Goal: Information Seeking & Learning: Learn about a topic

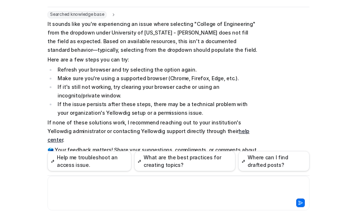
scroll to position [211, 0]
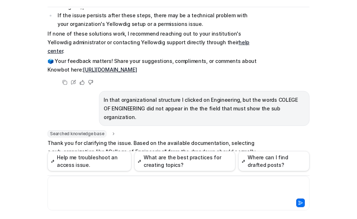
click at [67, 179] on div at bounding box center [178, 193] width 262 height 35
click at [92, 183] on div at bounding box center [178, 189] width 258 height 17
click at [92, 182] on div at bounding box center [178, 189] width 258 height 17
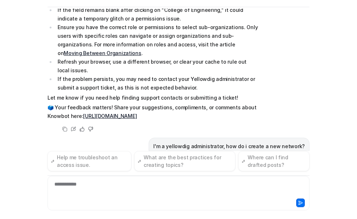
scroll to position [393, 0]
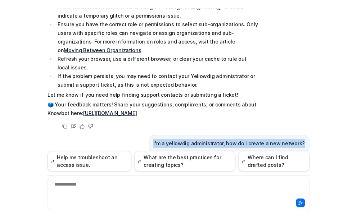
drag, startPoint x: 159, startPoint y: 118, endPoint x: 308, endPoint y: 119, distance: 149.2
click at [308, 119] on div "Y Yellowdig Support Powered by eesel Reset Chat 👋 Hi there! Welcome to Knowbot,…" at bounding box center [178, 87] width 273 height 210
copy p "I'm a yellowdig administrator, how do i create a new network?"
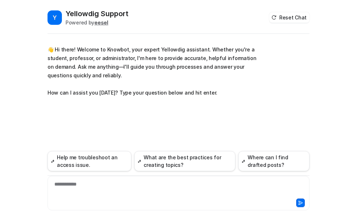
click at [75, 186] on div "**********" at bounding box center [178, 189] width 258 height 17
paste div
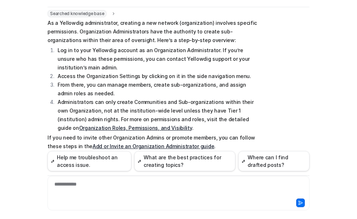
scroll to position [110, 0]
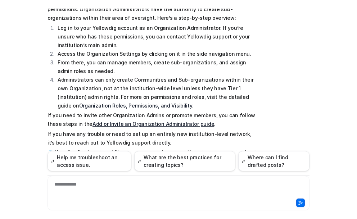
click at [192, 102] on link "Organization Roles, Permissions, and Visibility" at bounding box center [135, 105] width 113 height 6
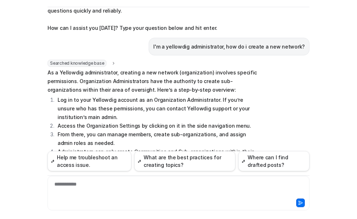
scroll to position [74, 0]
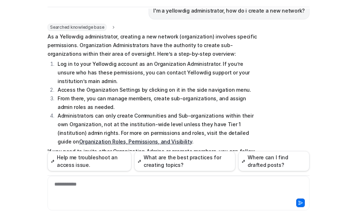
click at [261, 81] on div "Searched knowledge base search_queries : "create new network as administrator,s…" at bounding box center [178, 119] width 262 height 191
